Goal: Information Seeking & Learning: Learn about a topic

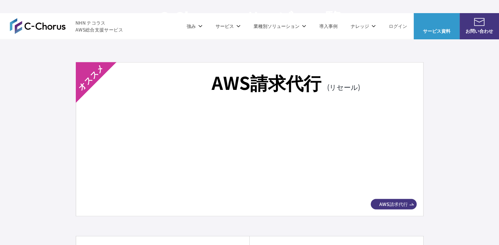
scroll to position [1168, 0]
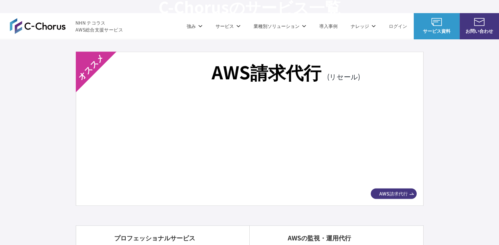
click at [161, 149] on img at bounding box center [249, 139] width 310 height 87
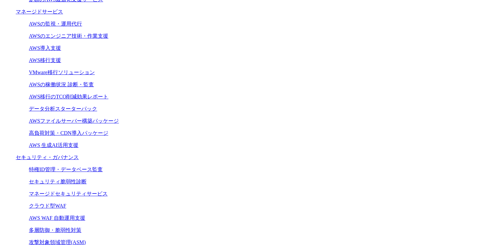
scroll to position [318, 0]
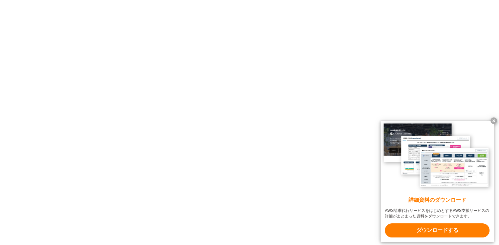
scroll to position [1186, 0]
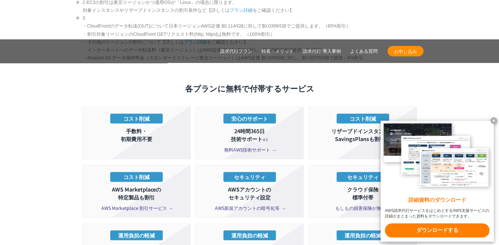
click at [234, 146] on span "無料AWS技術サポート" at bounding box center [249, 149] width 51 height 7
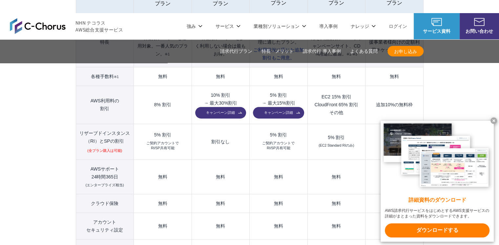
scroll to position [820, 0]
